Goal: Task Accomplishment & Management: Complete application form

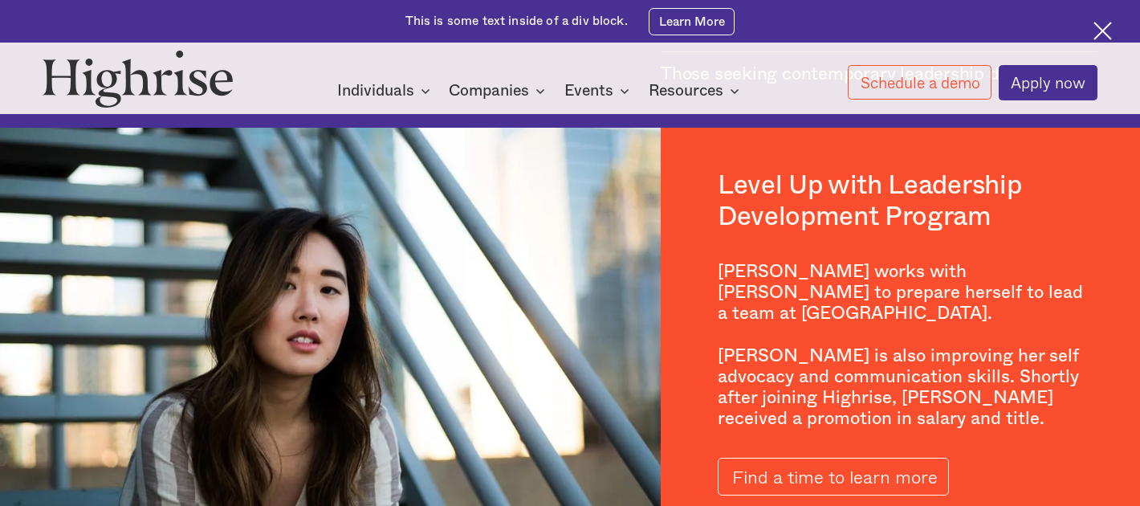
scroll to position [1902, 0]
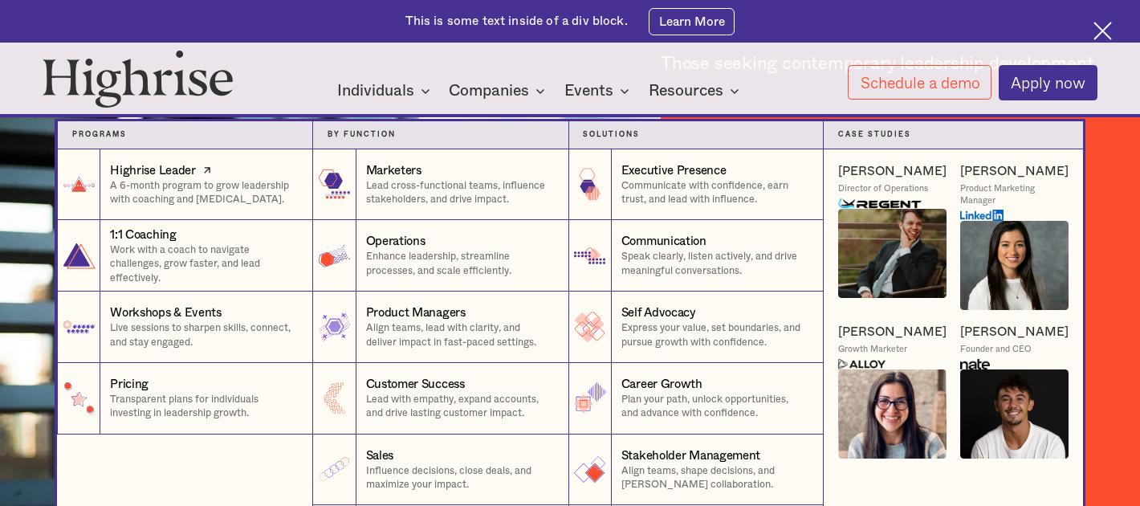
click at [251, 197] on p "A 6-month program to grow leadership with coaching and [MEDICAL_DATA]." at bounding box center [204, 193] width 188 height 28
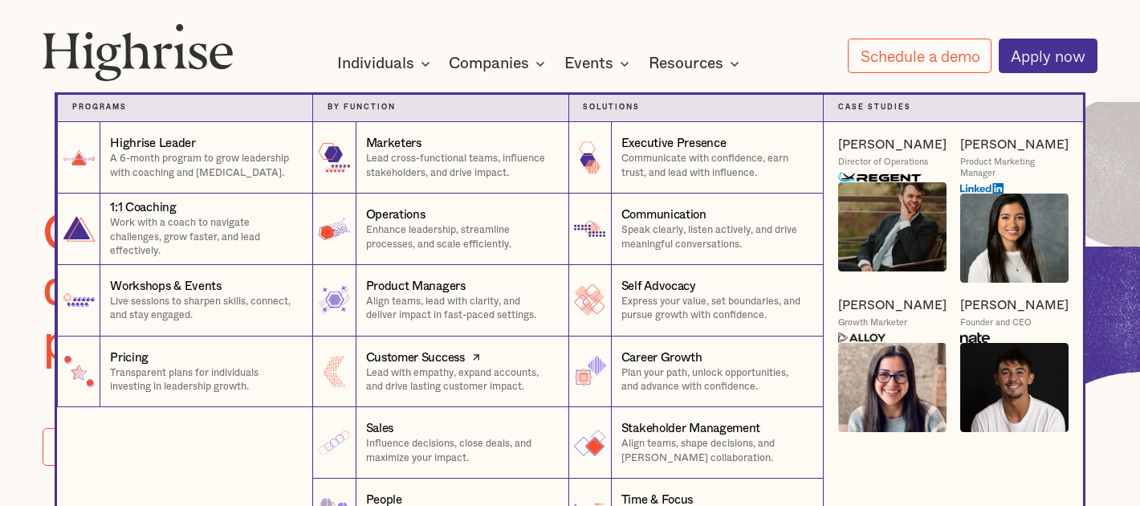
click at [384, 381] on p "Lead with empathy, expand accounts, and drive lasting customer impact." at bounding box center [460, 380] width 188 height 28
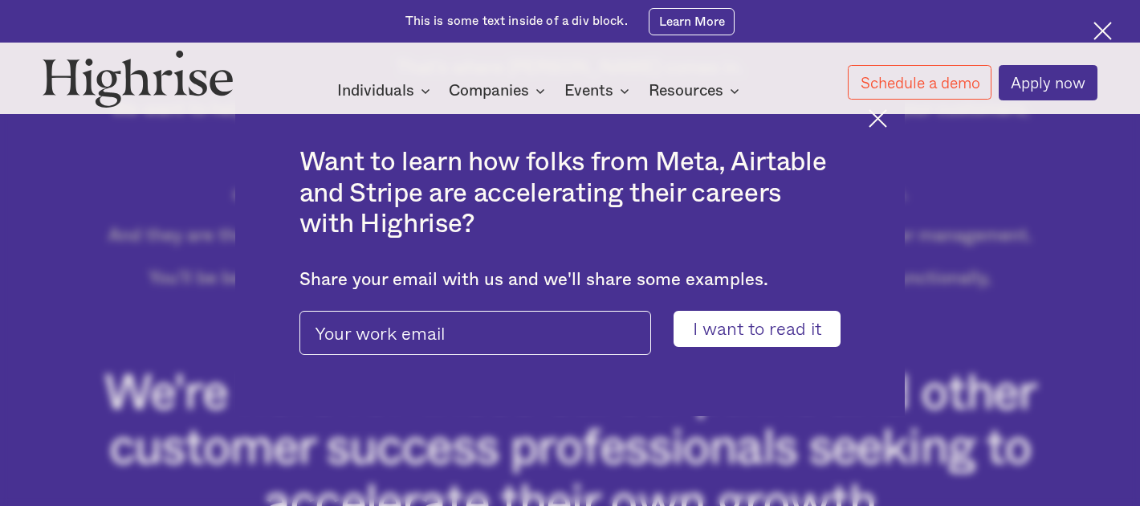
scroll to position [901, 0]
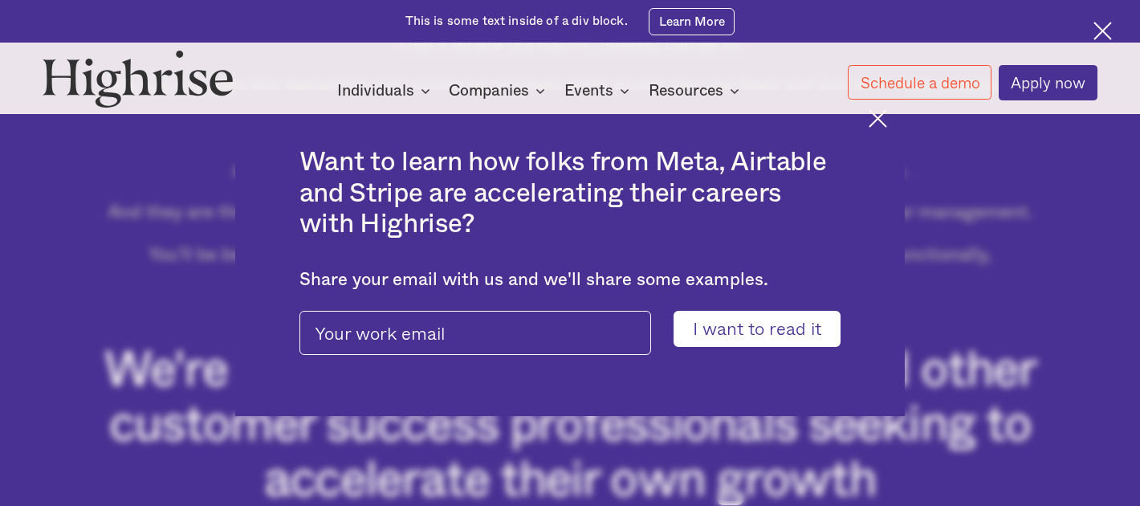
click at [897, 220] on div "Want to learn how folks from Meta, Airtable and Stripe are accelerating their c…" at bounding box center [570, 252] width 670 height 325
click at [877, 121] on img at bounding box center [878, 118] width 18 height 18
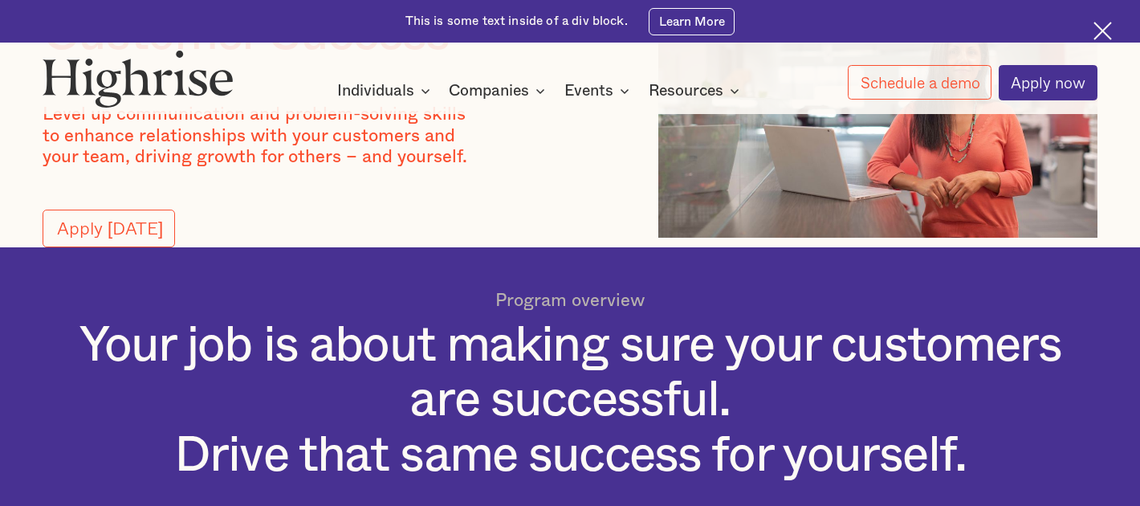
scroll to position [96, 0]
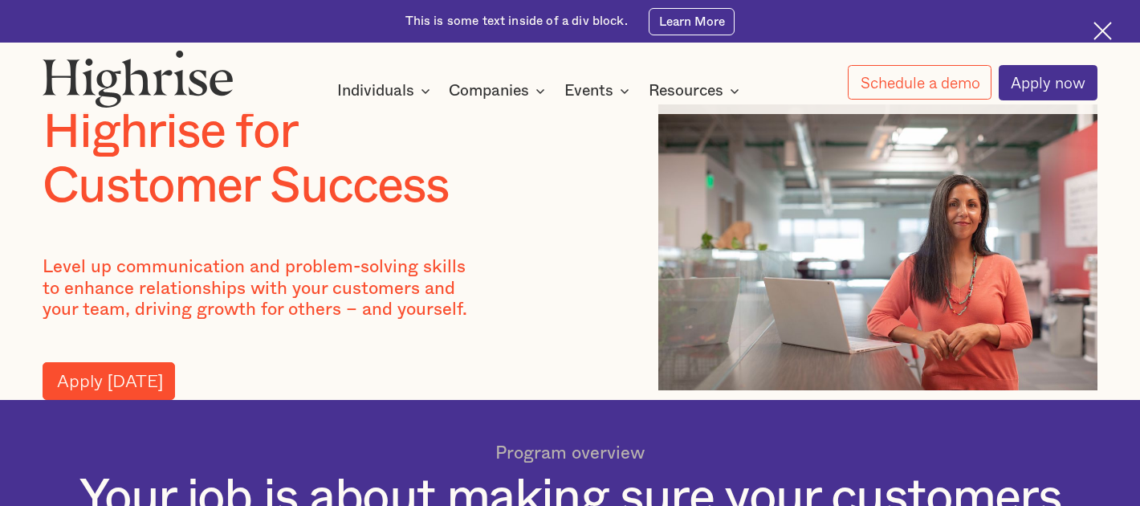
click at [129, 366] on link "Apply today" at bounding box center [109, 380] width 132 height 37
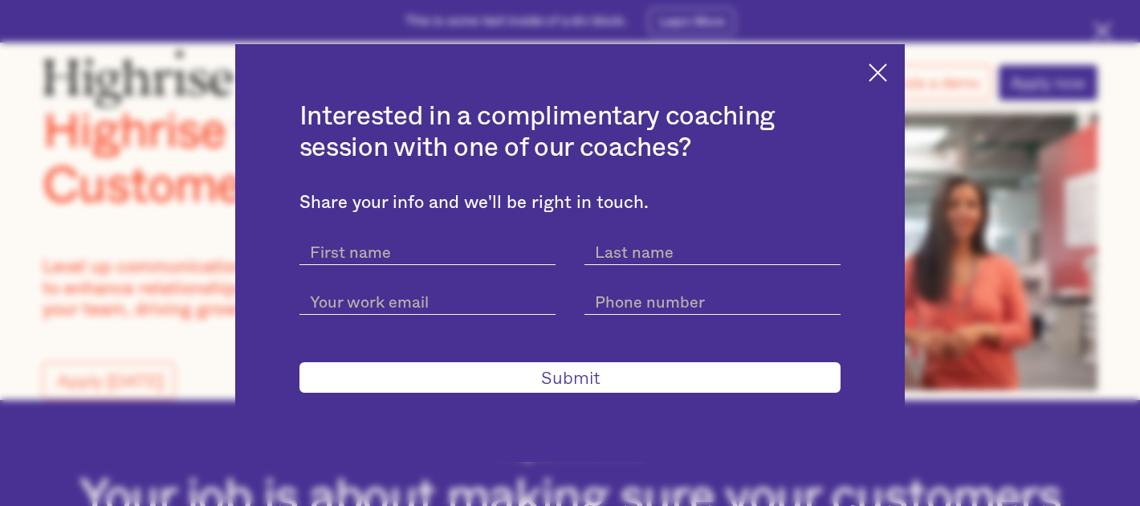
click at [873, 65] on img at bounding box center [878, 72] width 18 height 18
